Goal: Navigation & Orientation: Find specific page/section

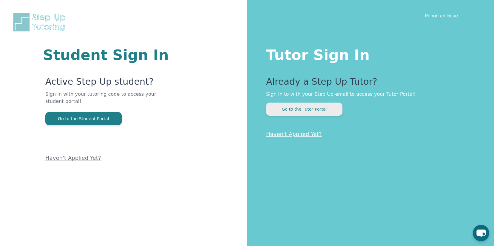
click at [308, 106] on button "Go to the Tutor Portal" at bounding box center [304, 109] width 76 height 13
